Goal: Answer question/provide support: Participate in discussion

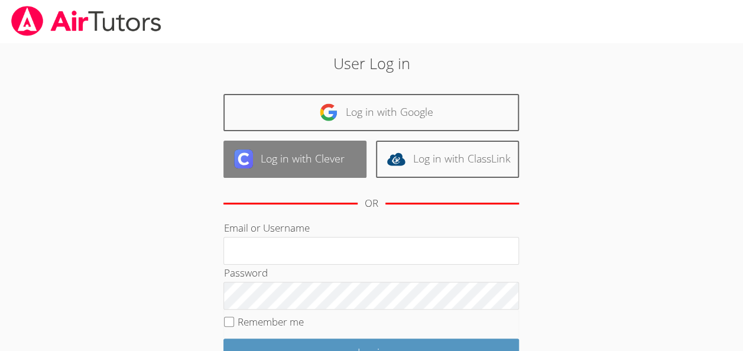
click at [289, 160] on link "Log in with Clever" at bounding box center [295, 159] width 143 height 37
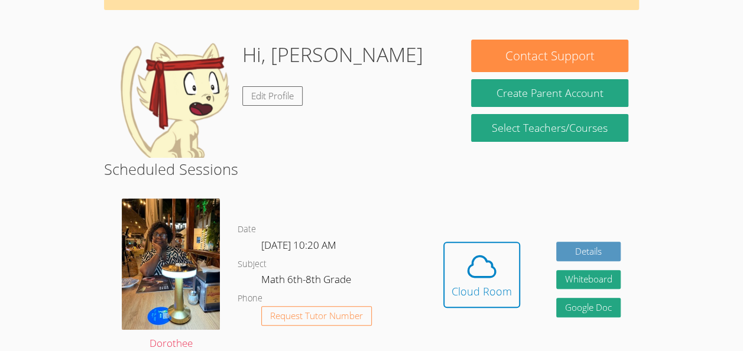
scroll to position [75, 0]
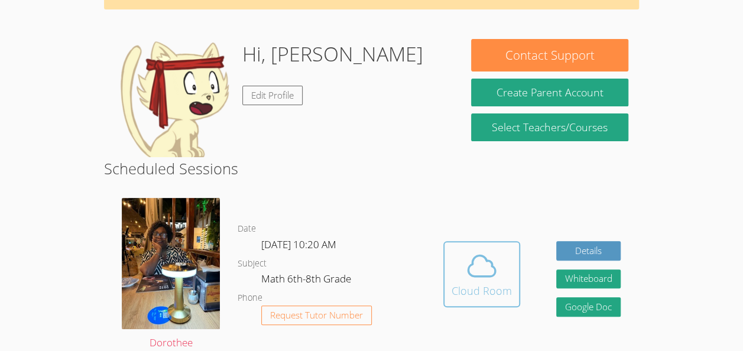
click at [484, 268] on icon at bounding box center [481, 266] width 33 height 33
click at [466, 285] on div "Cloud Room" at bounding box center [482, 291] width 60 height 17
click at [454, 265] on span at bounding box center [482, 266] width 60 height 33
click at [483, 265] on icon at bounding box center [481, 266] width 33 height 33
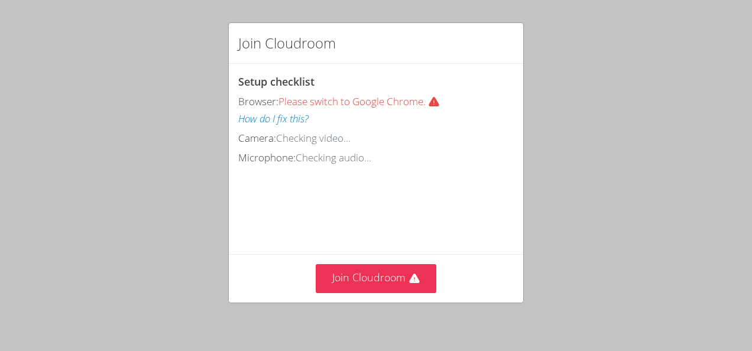
click at [484, 268] on div "Join Cloudroom" at bounding box center [376, 278] width 276 height 29
click at [391, 294] on div "Join Cloudroom" at bounding box center [376, 278] width 294 height 48
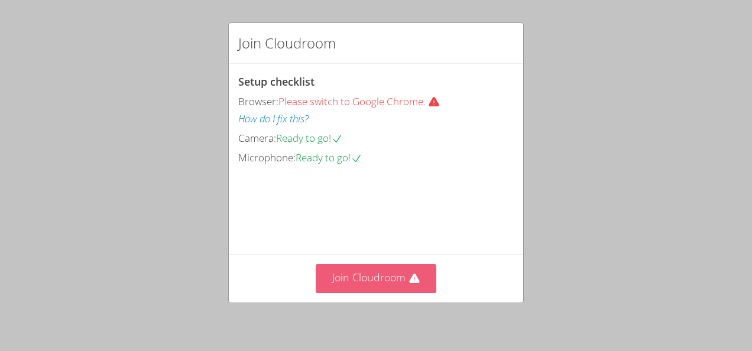
click at [391, 291] on button "Join Cloudroom" at bounding box center [376, 278] width 121 height 29
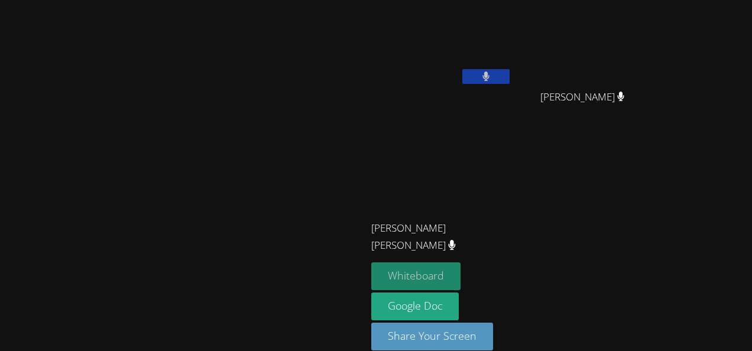
click at [461, 283] on button "Whiteboard" at bounding box center [415, 277] width 89 height 28
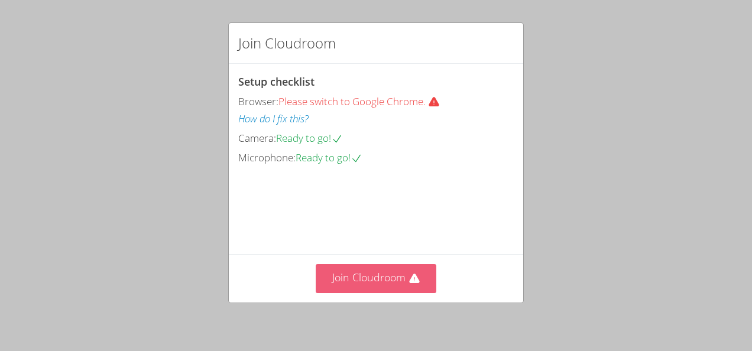
click at [370, 286] on button "Join Cloudroom" at bounding box center [376, 278] width 121 height 29
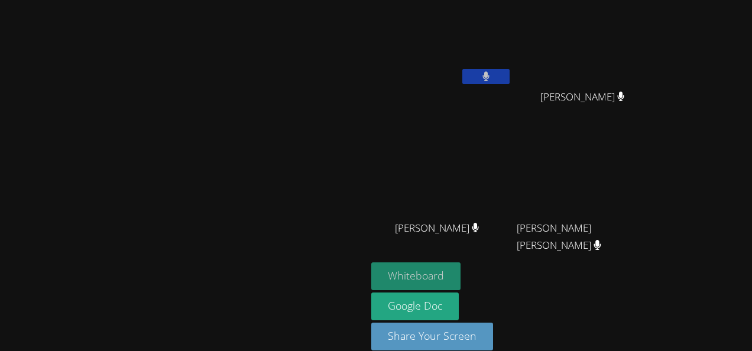
click at [461, 276] on button "Whiteboard" at bounding box center [415, 277] width 89 height 28
click at [490, 77] on icon at bounding box center [486, 77] width 7 height 10
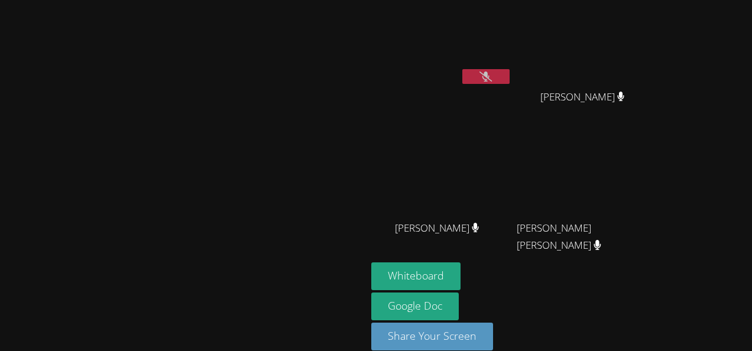
click at [492, 77] on icon at bounding box center [486, 77] width 12 height 10
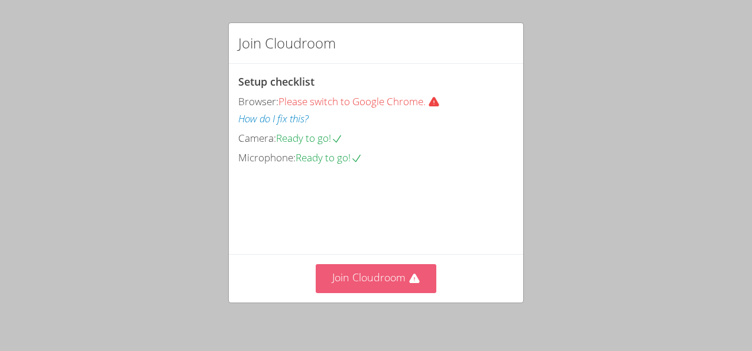
click at [375, 287] on button "Join Cloudroom" at bounding box center [376, 278] width 121 height 29
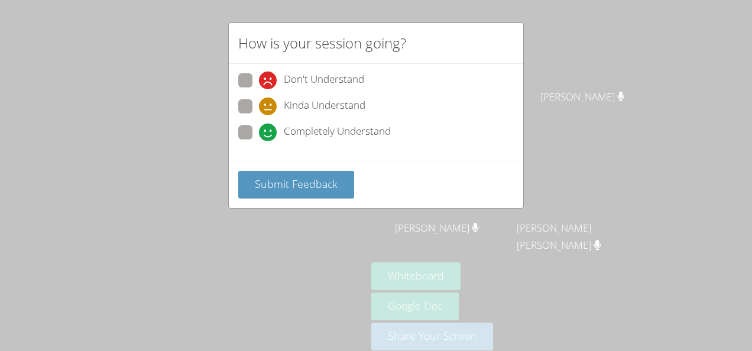
click at [302, 132] on span "Completely Understand" at bounding box center [337, 133] width 107 height 18
click at [269, 132] on input "Completely Understand" at bounding box center [264, 130] width 10 height 10
radio input "true"
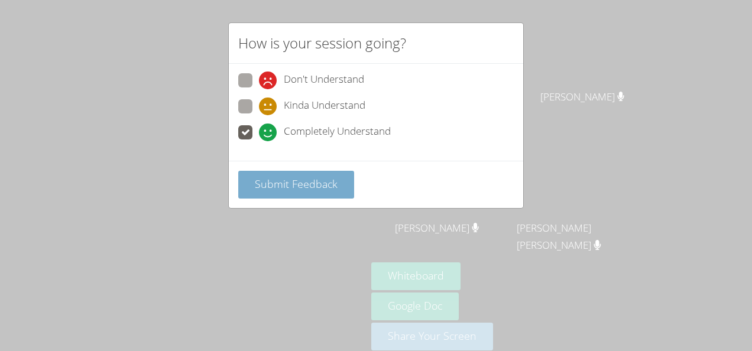
click at [281, 187] on span "Submit Feedback" at bounding box center [296, 184] width 83 height 14
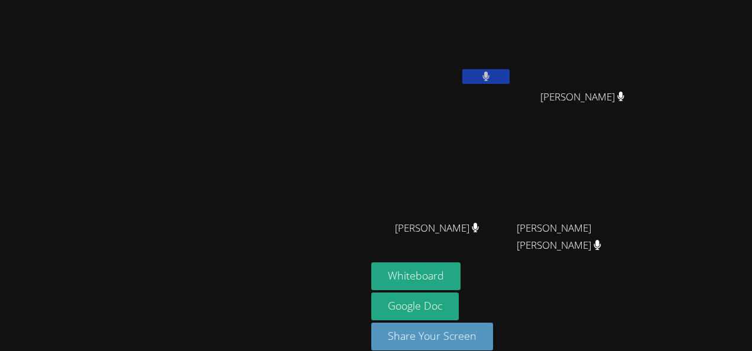
click at [272, 184] on video at bounding box center [183, 159] width 177 height 201
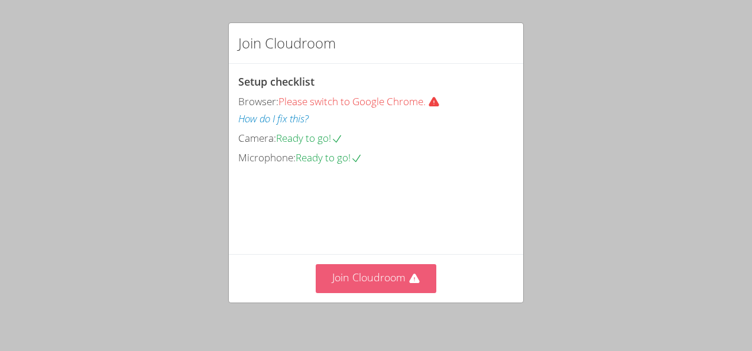
click at [401, 285] on button "Join Cloudroom" at bounding box center [376, 278] width 121 height 29
